Goal: Transaction & Acquisition: Download file/media

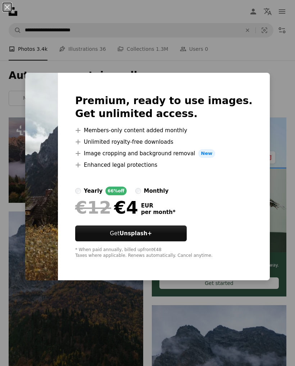
scroll to position [1453, 0]
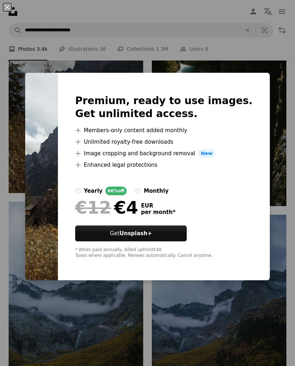
click at [217, 307] on div "An X shape Premium, ready to use images. Get unlimited access. A plus sign Memb…" at bounding box center [147, 183] width 295 height 366
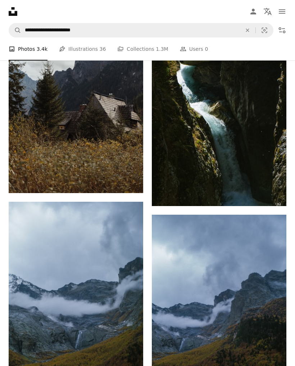
click at [33, 100] on img at bounding box center [76, 92] width 135 height 202
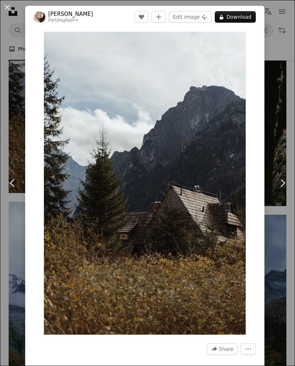
click at [289, 133] on div "An X shape Chevron left Chevron right [PERSON_NAME] For Unsplash+ A heart A plu…" at bounding box center [147, 183] width 295 height 366
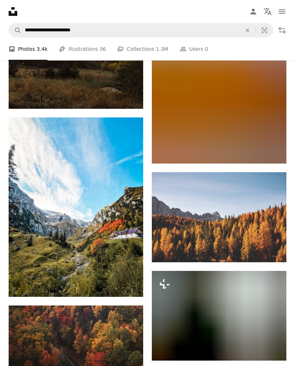
scroll to position [4649, 0]
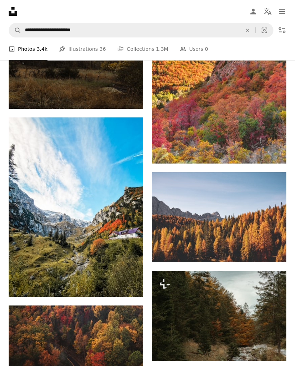
click at [125, 287] on link "Arrow pointing down" at bounding box center [129, 284] width 14 height 12
